Goal: Task Accomplishment & Management: Manage account settings

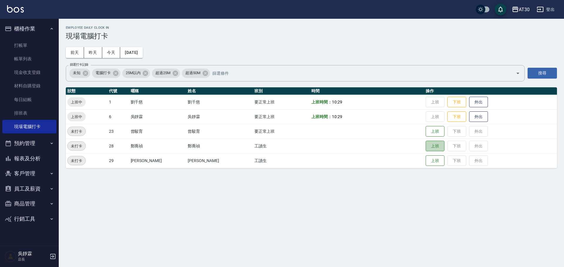
click at [425, 144] on button "上班" at bounding box center [434, 146] width 19 height 11
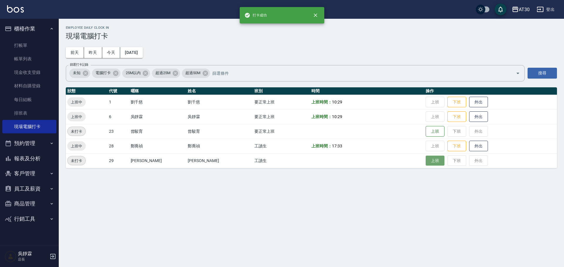
click at [425, 157] on button "上班" at bounding box center [434, 161] width 19 height 10
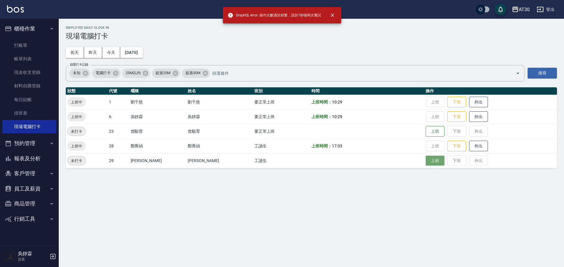
click at [425, 159] on button "上班" at bounding box center [434, 161] width 19 height 10
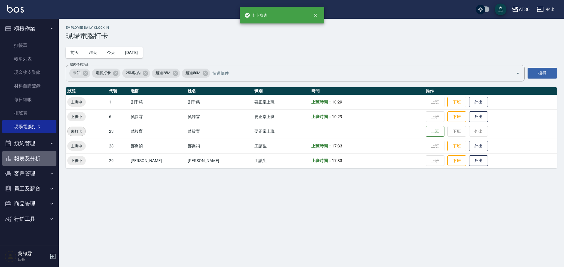
click at [37, 154] on button "報表及分析" at bounding box center [29, 158] width 54 height 15
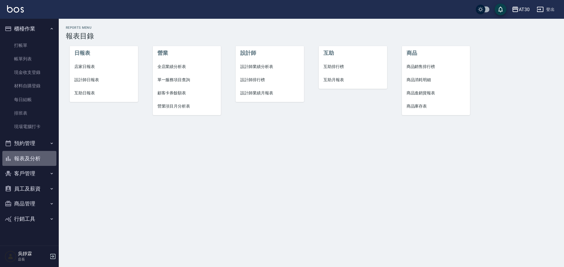
click at [33, 164] on button "報表及分析" at bounding box center [29, 158] width 54 height 15
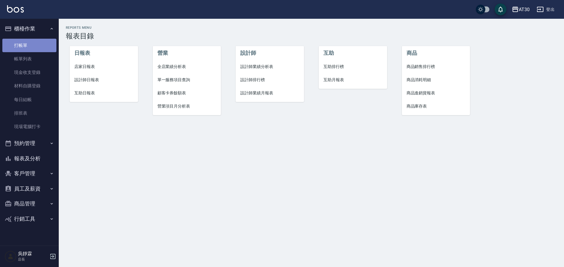
click at [31, 46] on link "打帳單" at bounding box center [29, 46] width 54 height 14
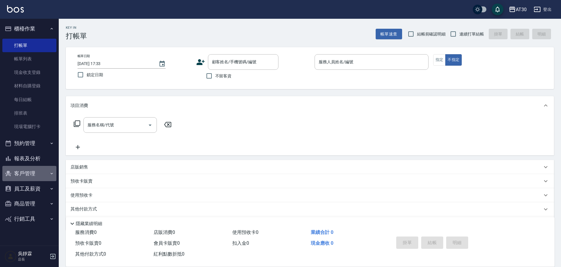
click at [32, 176] on button "客戶管理" at bounding box center [29, 173] width 54 height 15
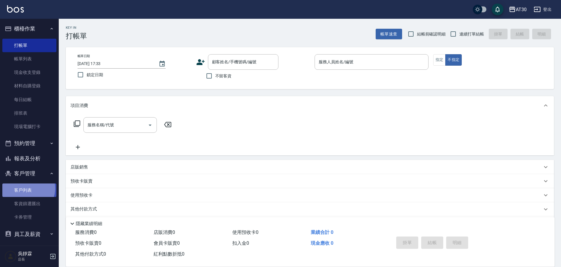
click at [28, 189] on link "客戶列表" at bounding box center [29, 191] width 54 height 14
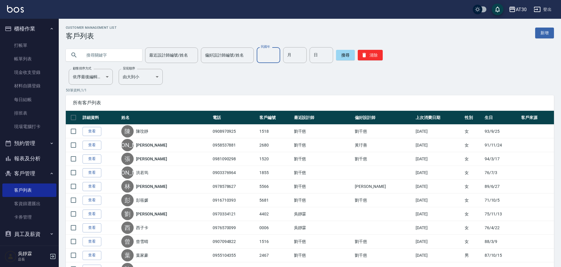
click at [275, 53] on input "民國年" at bounding box center [268, 55] width 23 height 16
type input "79"
type input "10"
type input "27"
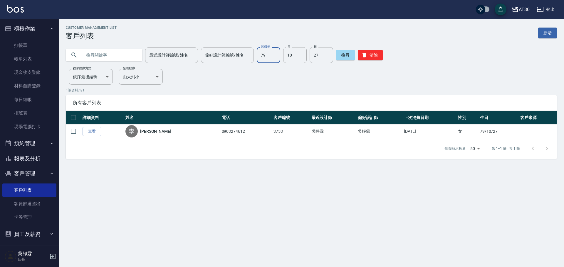
click at [265, 61] on input "79" at bounding box center [268, 55] width 23 height 16
type input "80"
type input "01"
type input "26"
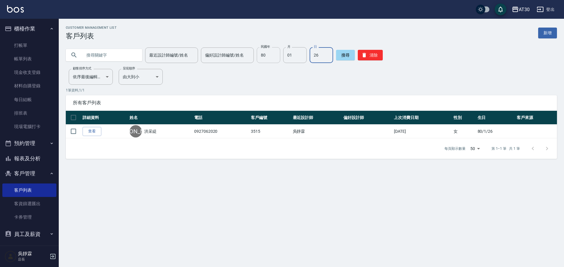
click at [274, 59] on input "80" at bounding box center [268, 55] width 23 height 16
type input "79"
type input "11"
type input "06"
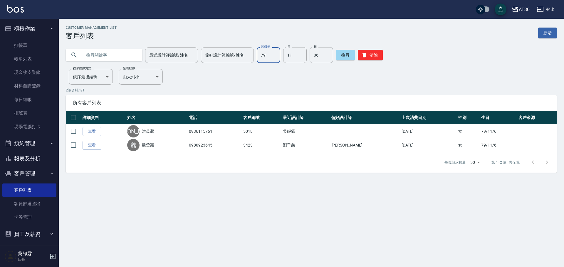
click at [266, 50] on input "79" at bounding box center [268, 55] width 23 height 16
type input "66"
type input "10"
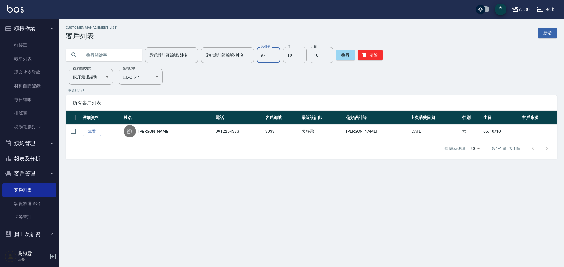
type input "97"
type input "05"
type input "08"
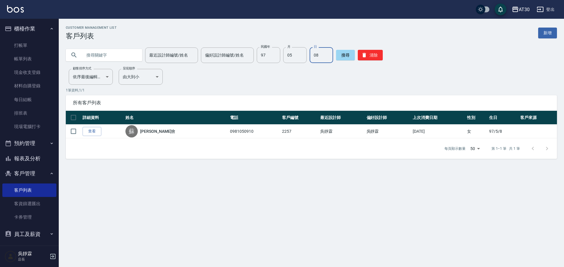
click at [98, 130] on link "查看" at bounding box center [92, 131] width 19 height 9
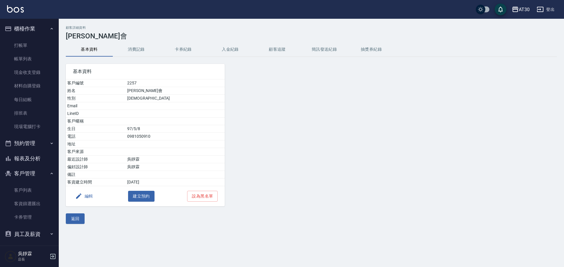
click at [95, 195] on button "編輯" at bounding box center [84, 196] width 23 height 11
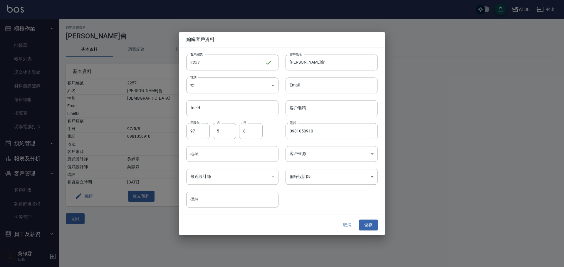
drag, startPoint x: 314, startPoint y: 60, endPoint x: 307, endPoint y: 91, distance: 31.8
click at [307, 90] on div "客戶編號 2257 ​ 客戶編號 客戶姓名 [PERSON_NAME]會 客戶姓名 性別 女 [DEMOGRAPHIC_DATA] 性別 Email Emai…" at bounding box center [278, 128] width 198 height 161
type input "蘇欣慧"
click at [374, 227] on button "儲存" at bounding box center [368, 225] width 19 height 11
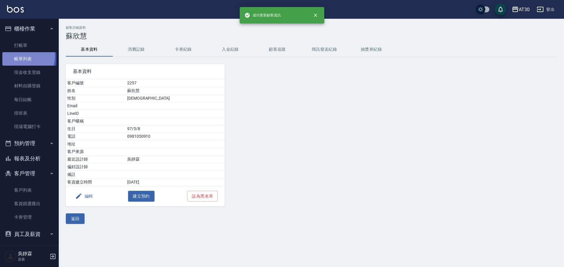
click at [20, 57] on link "帳單列表" at bounding box center [29, 59] width 54 height 14
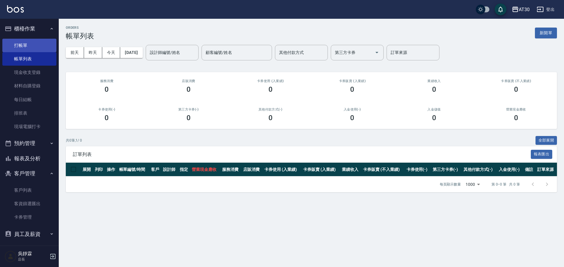
click at [23, 49] on link "打帳單" at bounding box center [29, 46] width 54 height 14
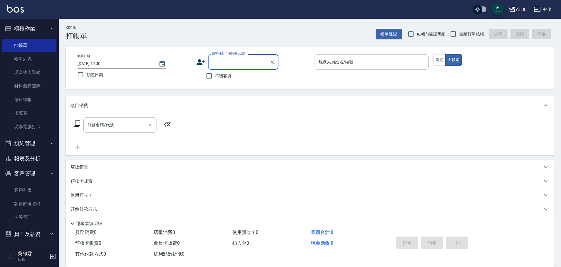
click at [27, 191] on link "客戶列表" at bounding box center [29, 191] width 54 height 14
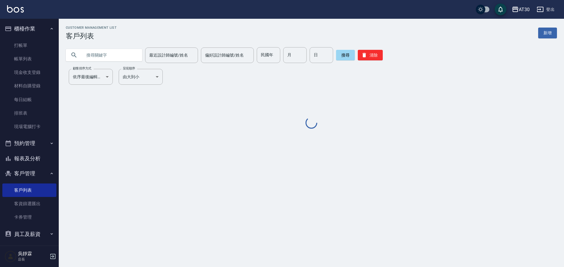
click at [105, 54] on input "text" at bounding box center [109, 55] width 55 height 16
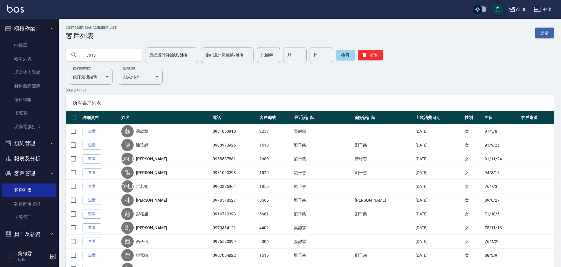
type input "3513"
